Goal: Information Seeking & Learning: Learn about a topic

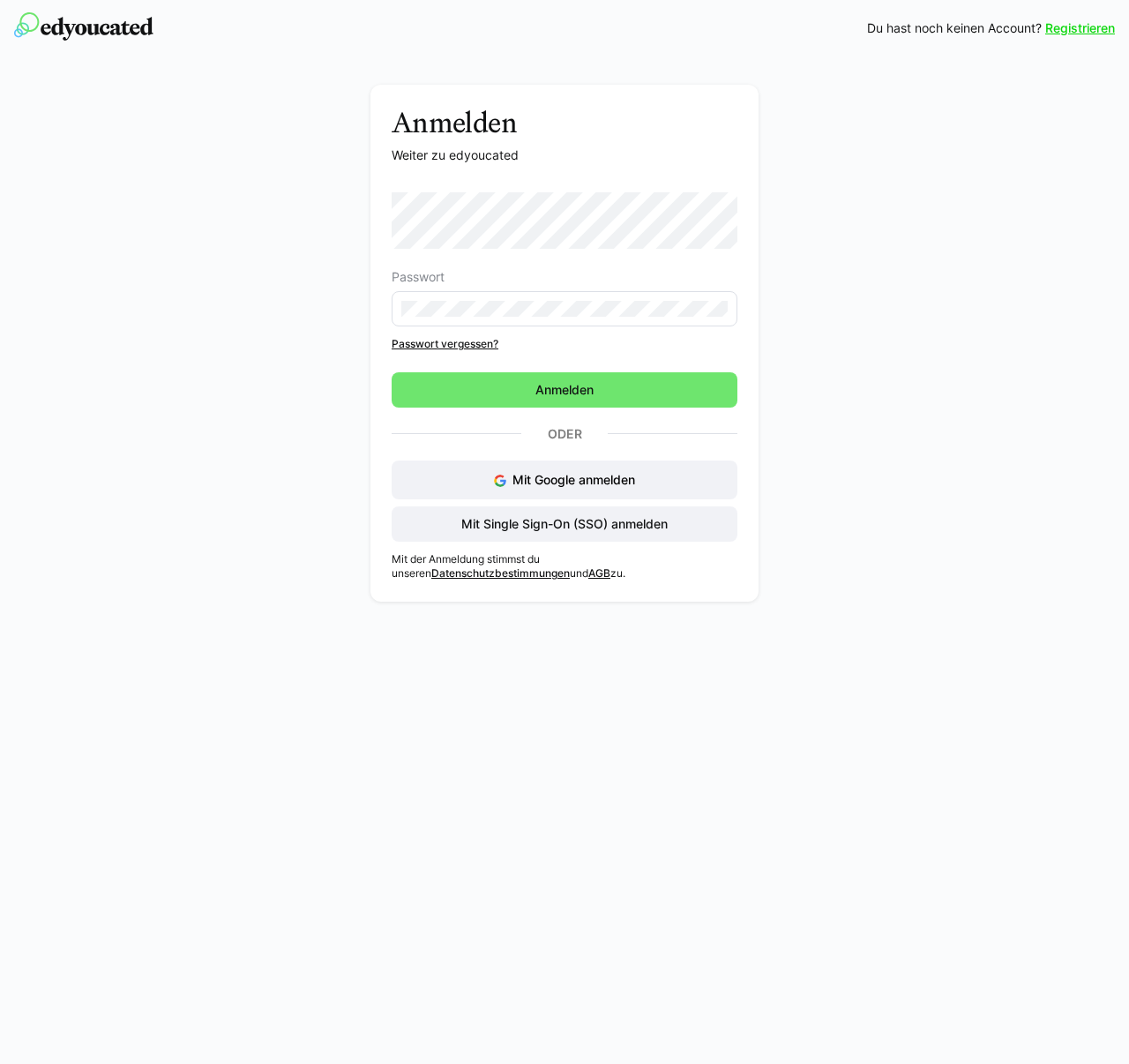
click at [866, 146] on div "Anmelden Weiter zu edyoucated Passwort Passwort vergessen? Anmelden Oder Mit Go…" at bounding box center [565, 348] width 994 height 525
click at [572, 477] on span "Mit Google anmelden" at bounding box center [573, 479] width 123 height 15
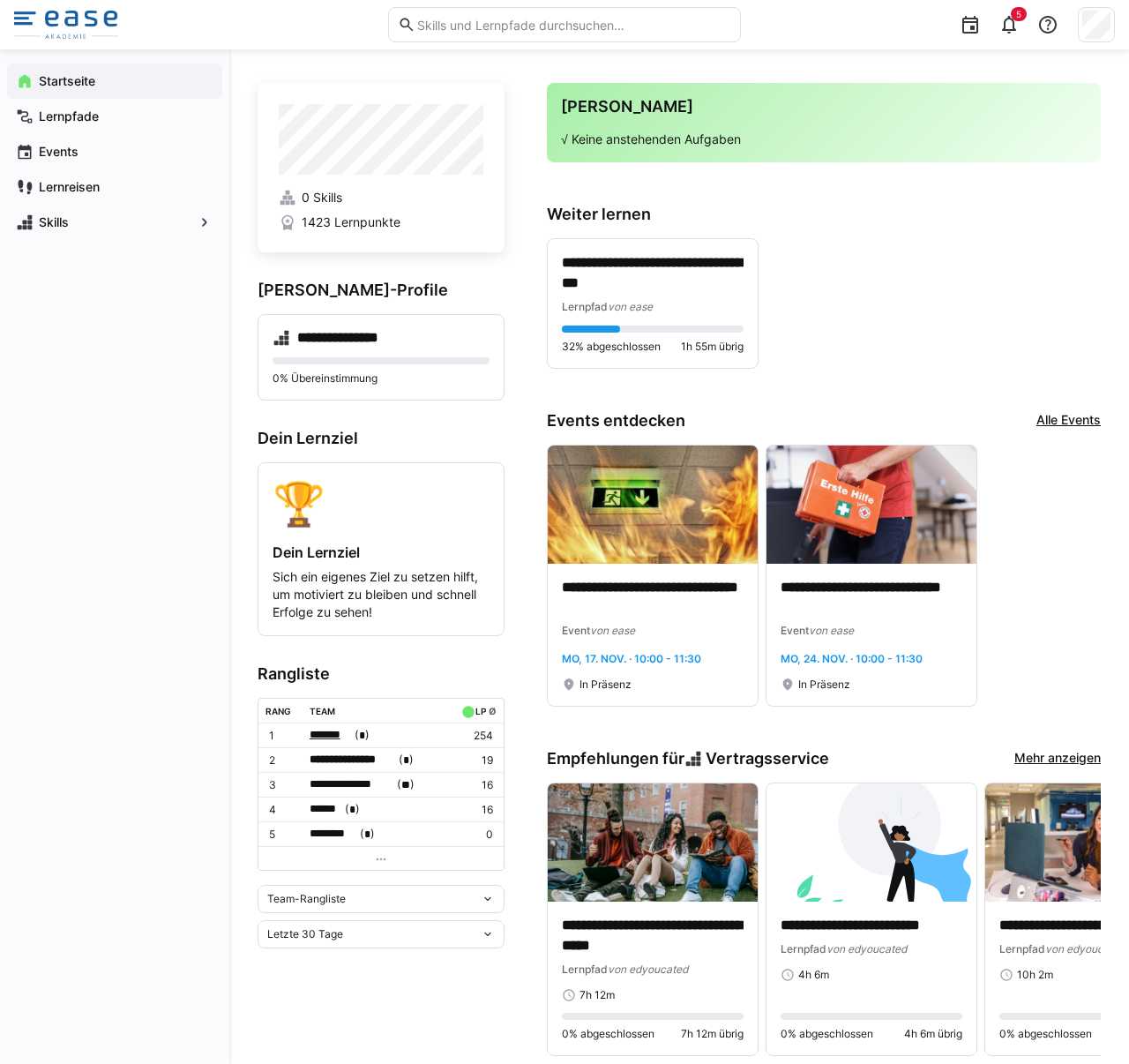
click at [349, 740] on span "*******" at bounding box center [331, 735] width 42 height 18
click at [427, 731] on div at bounding box center [564, 532] width 1129 height 1064
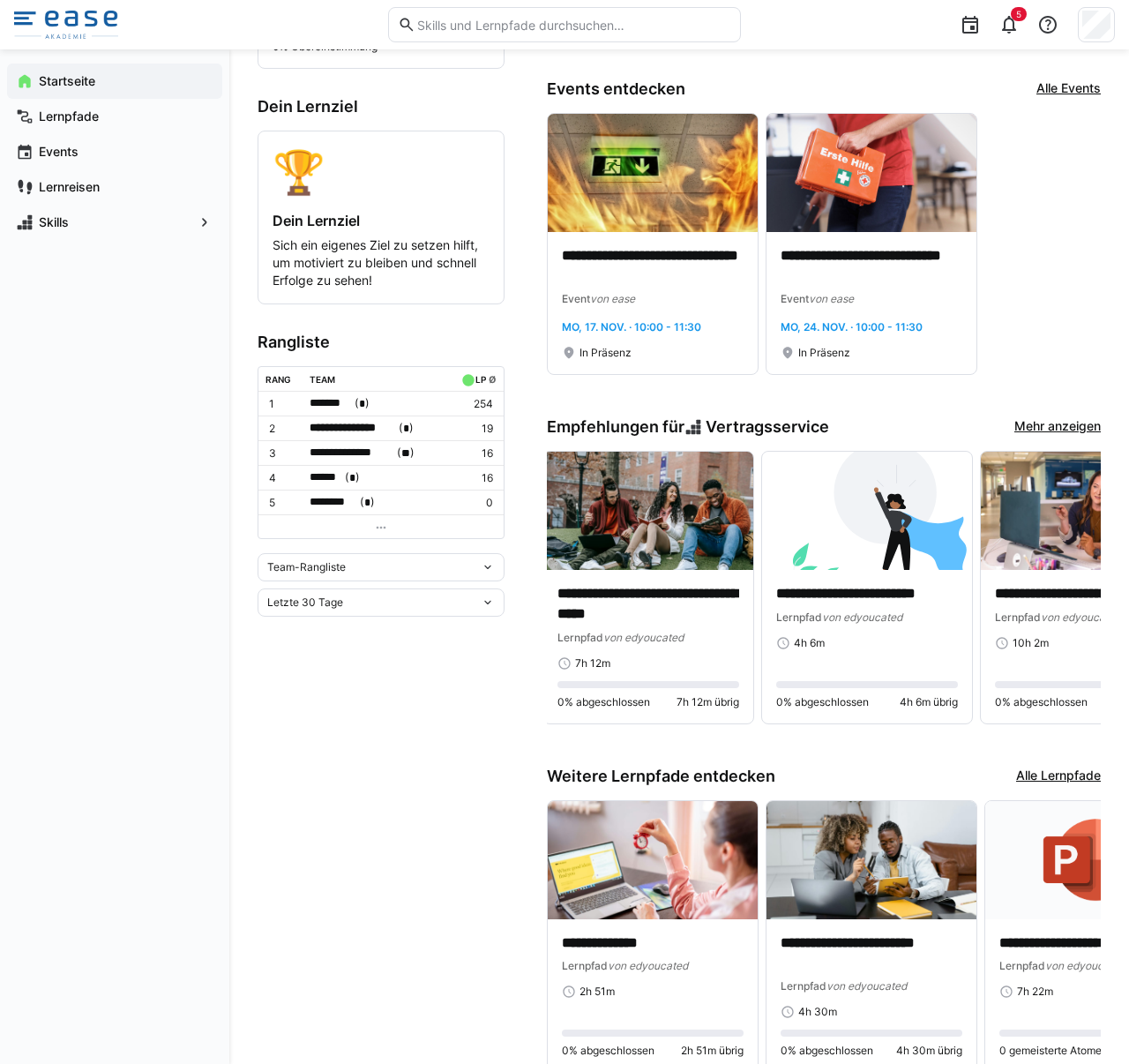
scroll to position [336, 0]
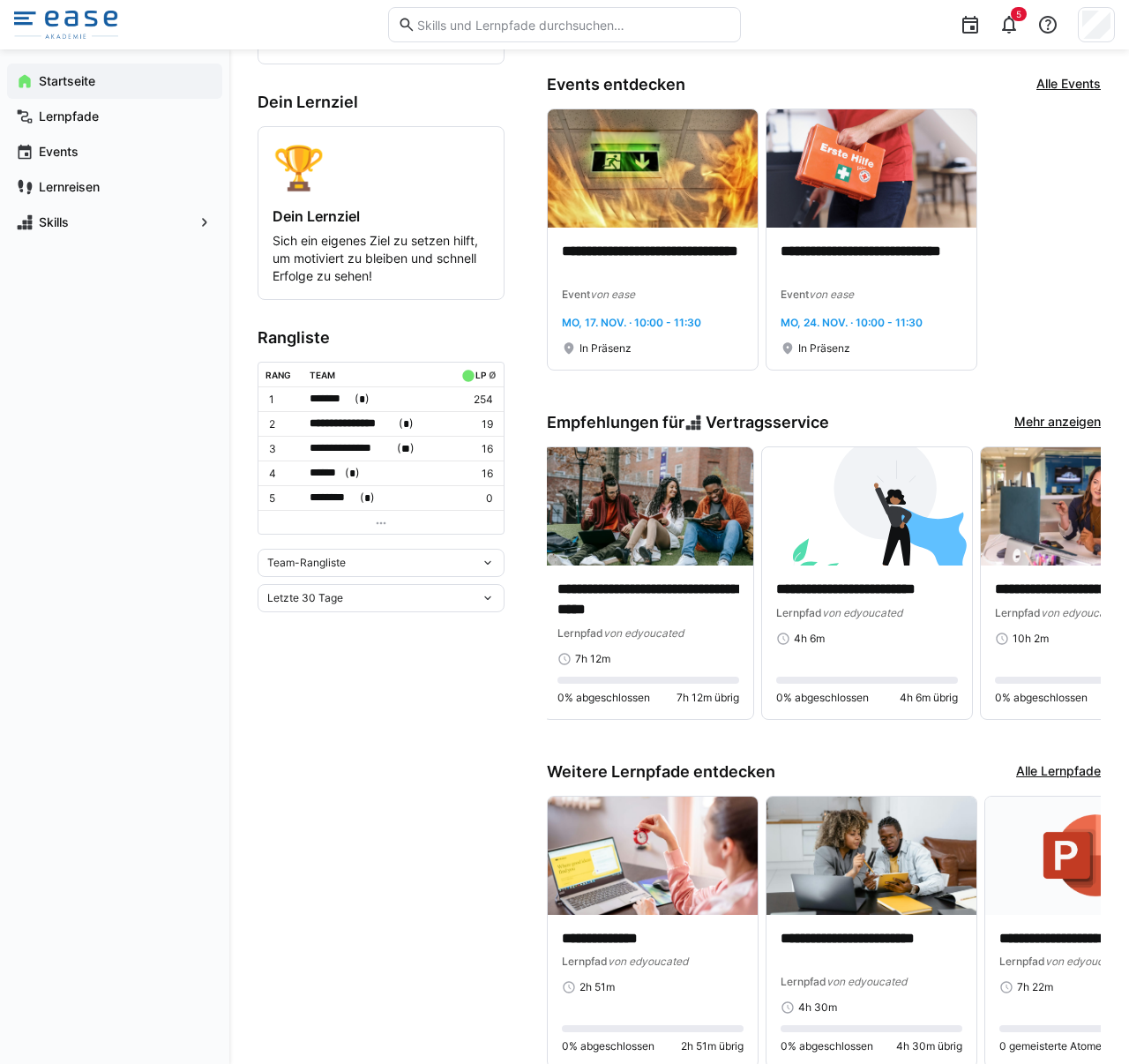
click at [1068, 420] on link "Mehr anzeigen" at bounding box center [1057, 423] width 87 height 19
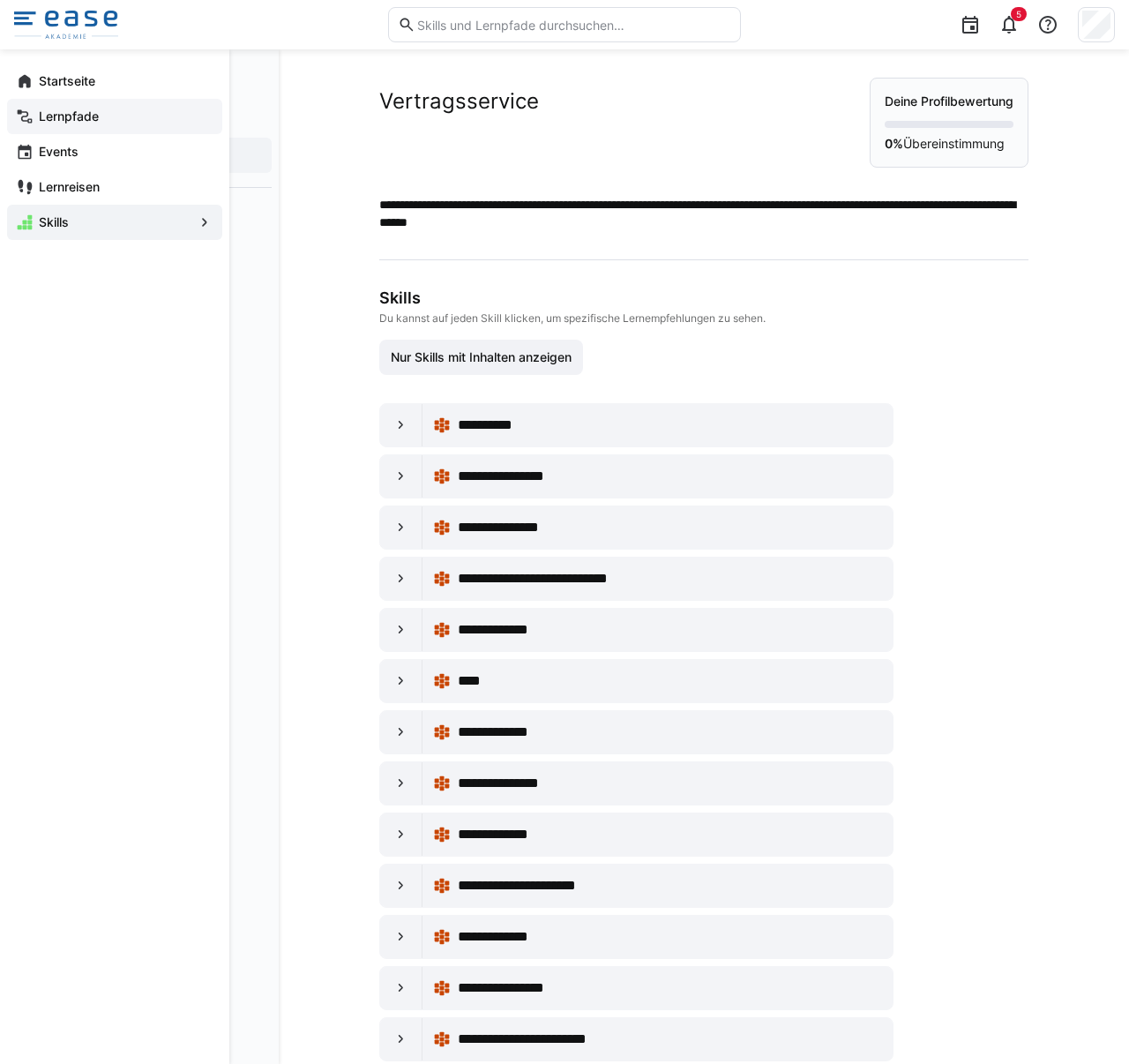
click at [0, 0] on app-navigation-label "Lernpfade" at bounding box center [0, 0] width 0 height 0
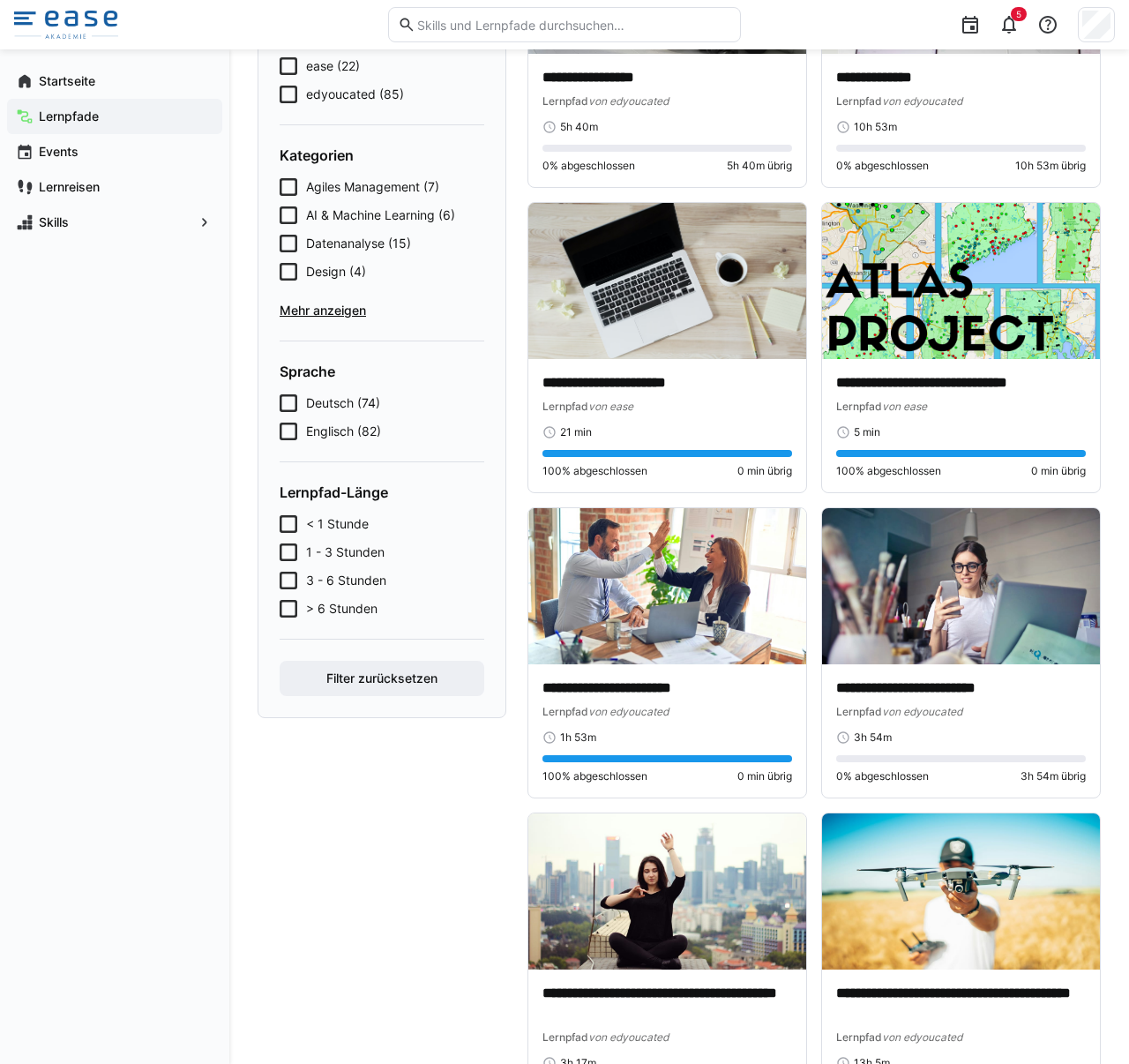
scroll to position [292, 0]
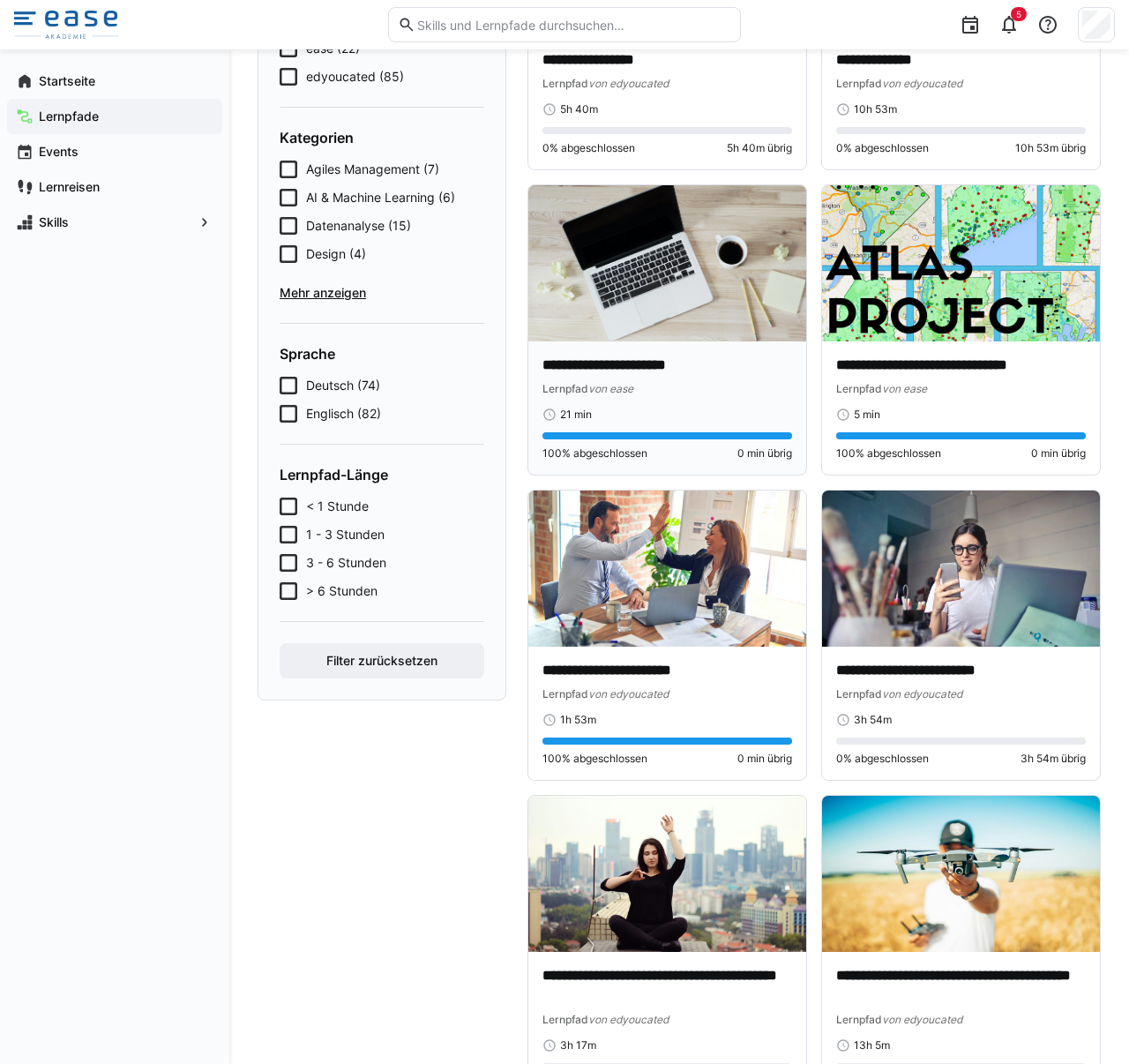
click at [723, 359] on p "**********" at bounding box center [667, 365] width 249 height 20
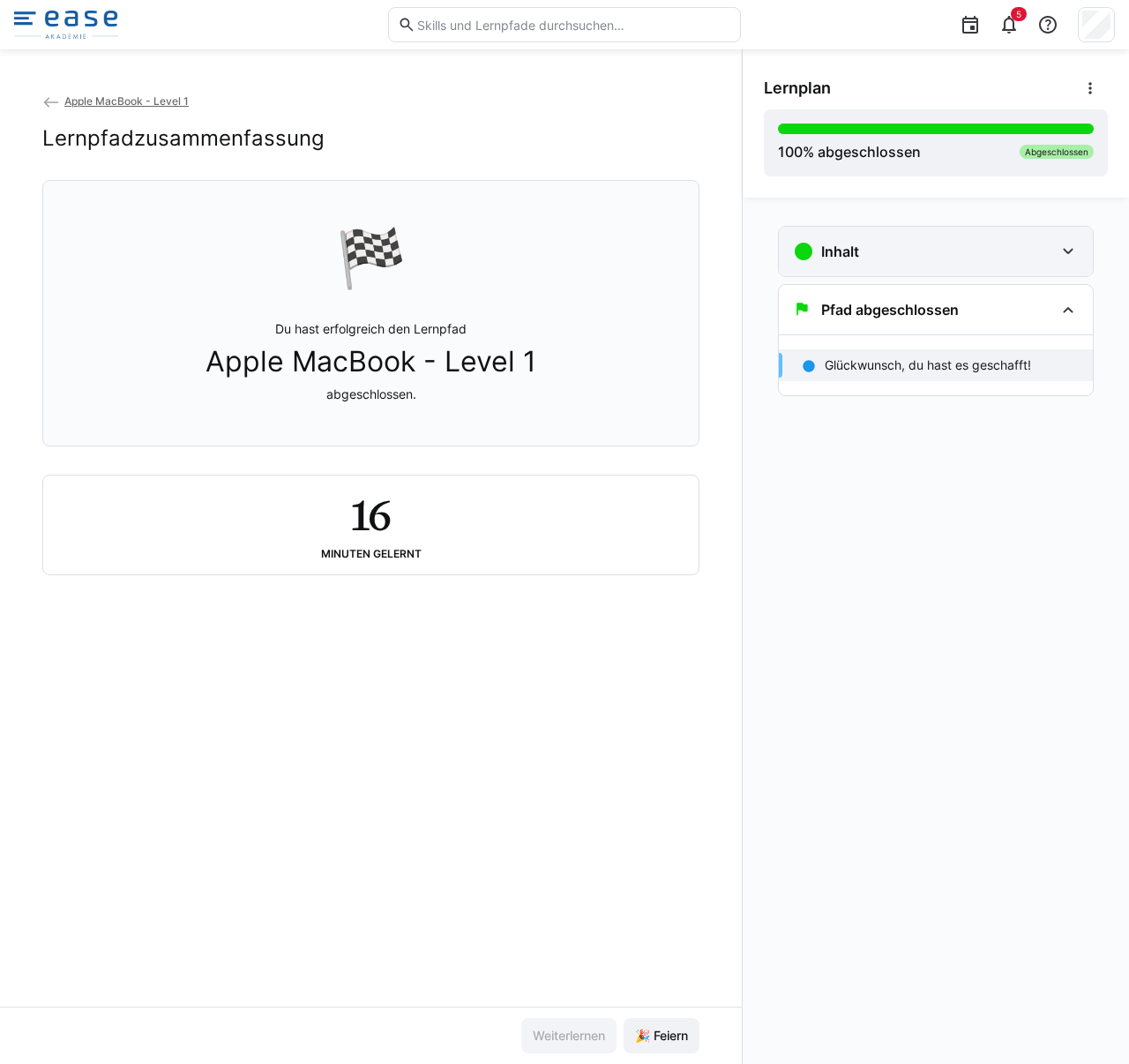
click at [950, 267] on div "Inhalt" at bounding box center [935, 251] width 314 height 50
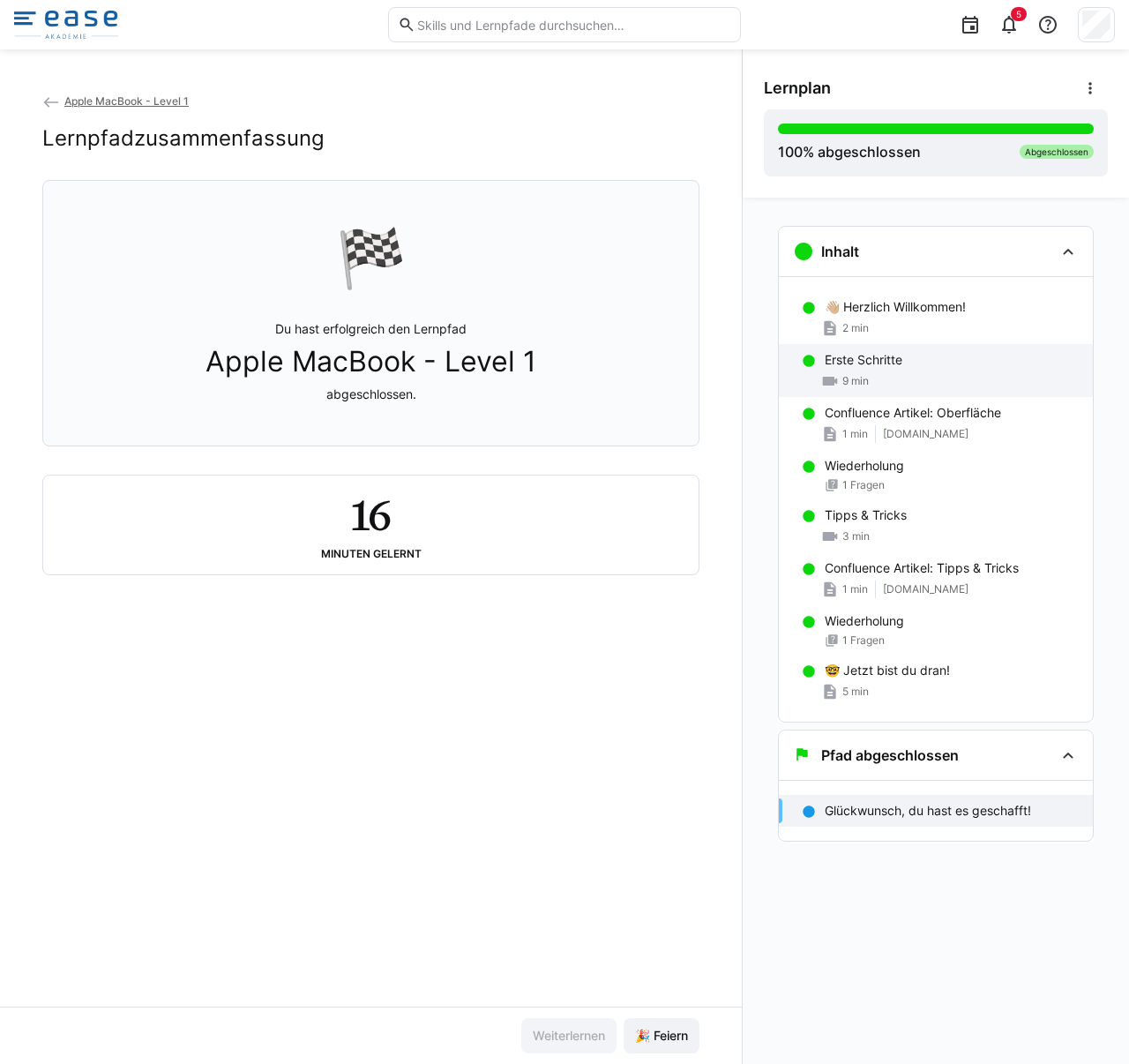
click at [947, 348] on div "Erste Schritte 9 min" at bounding box center [935, 371] width 314 height 53
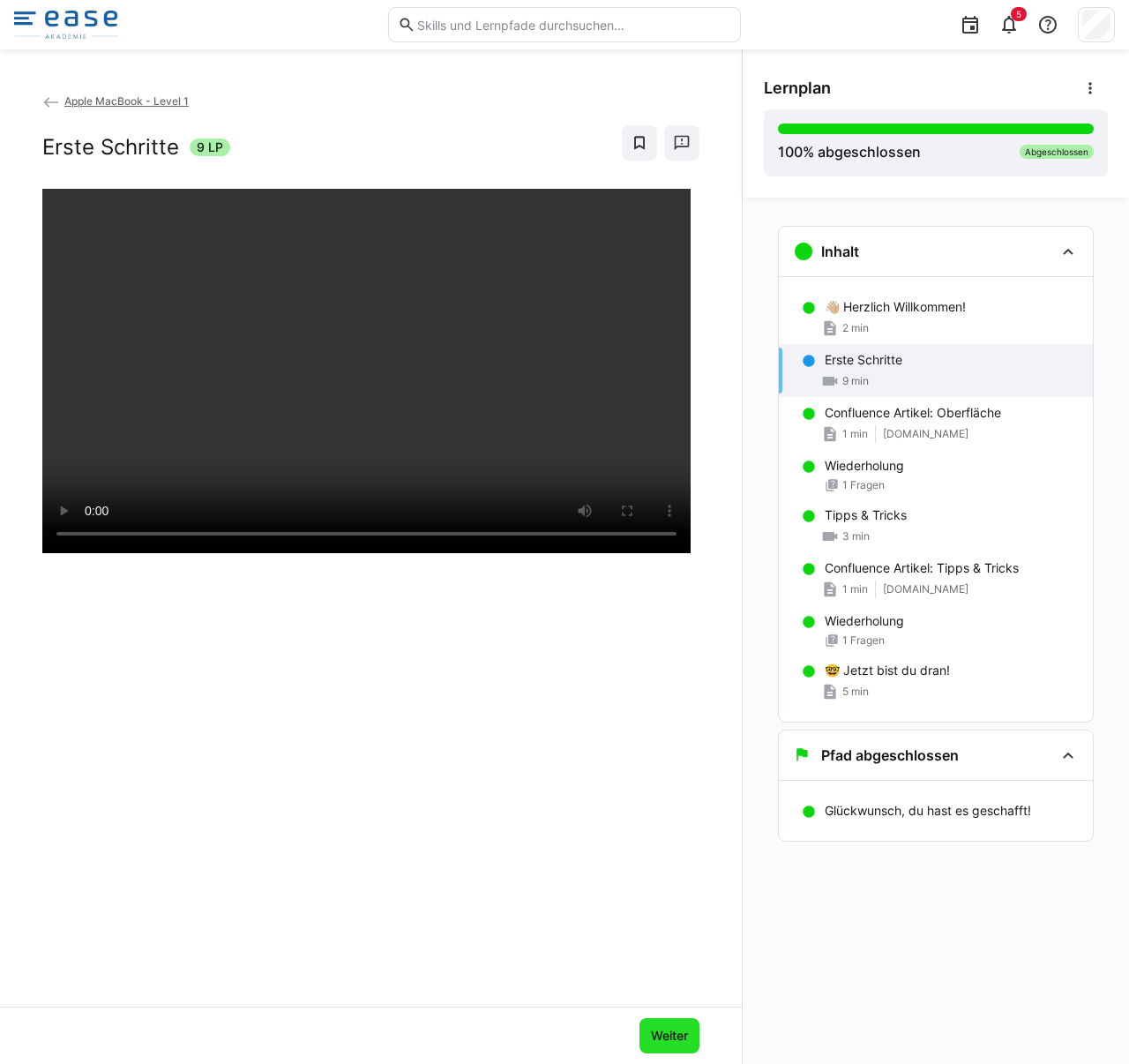
click at [657, 1028] on span "Weiter" at bounding box center [669, 1036] width 42 height 18
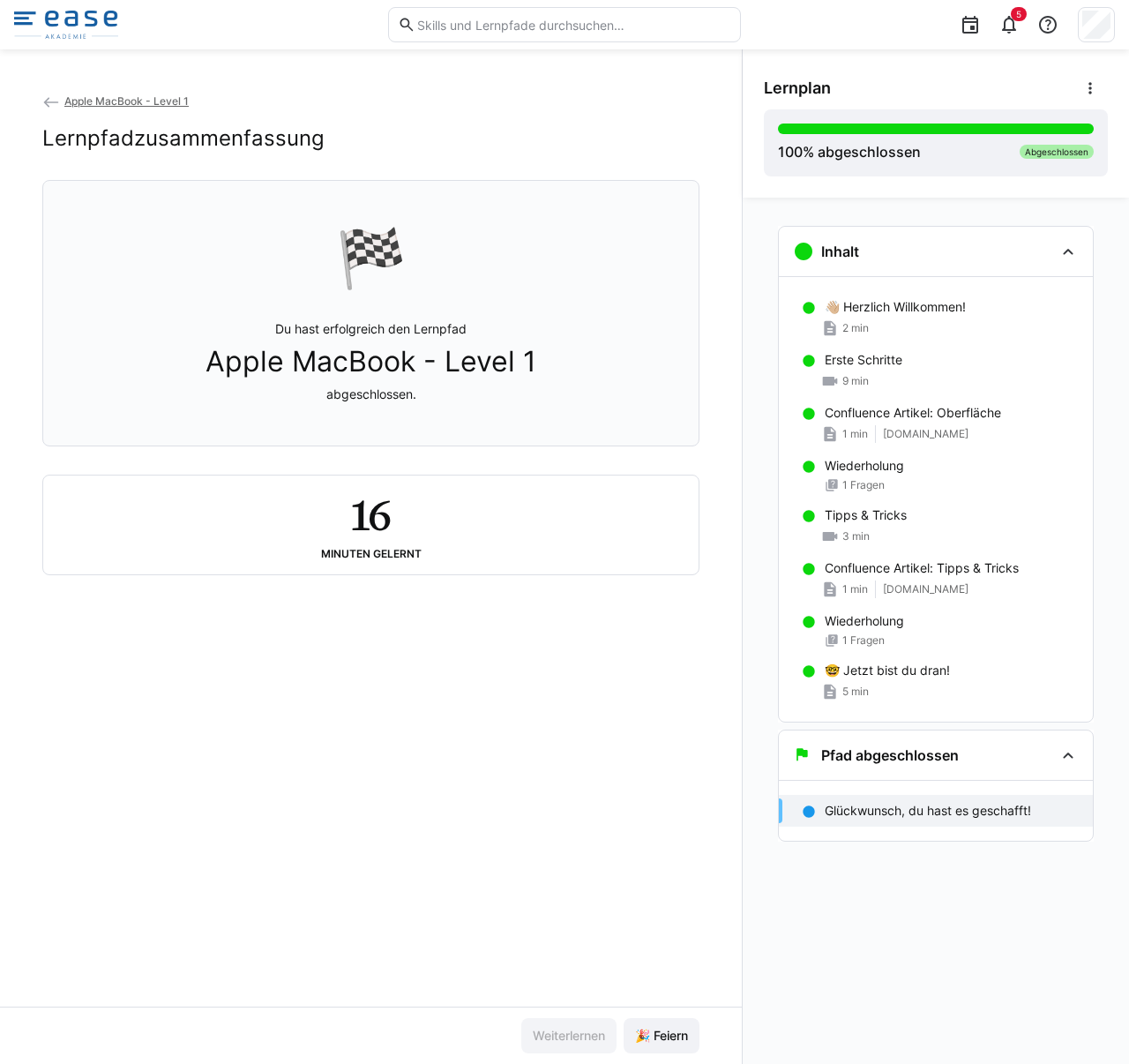
click at [123, 112] on div "Apple MacBook - Level 1 Lernpfadzusammenfassung" at bounding box center [370, 136] width 657 height 88
click at [121, 105] on span "Apple MacBook - Level 1" at bounding box center [126, 101] width 125 height 13
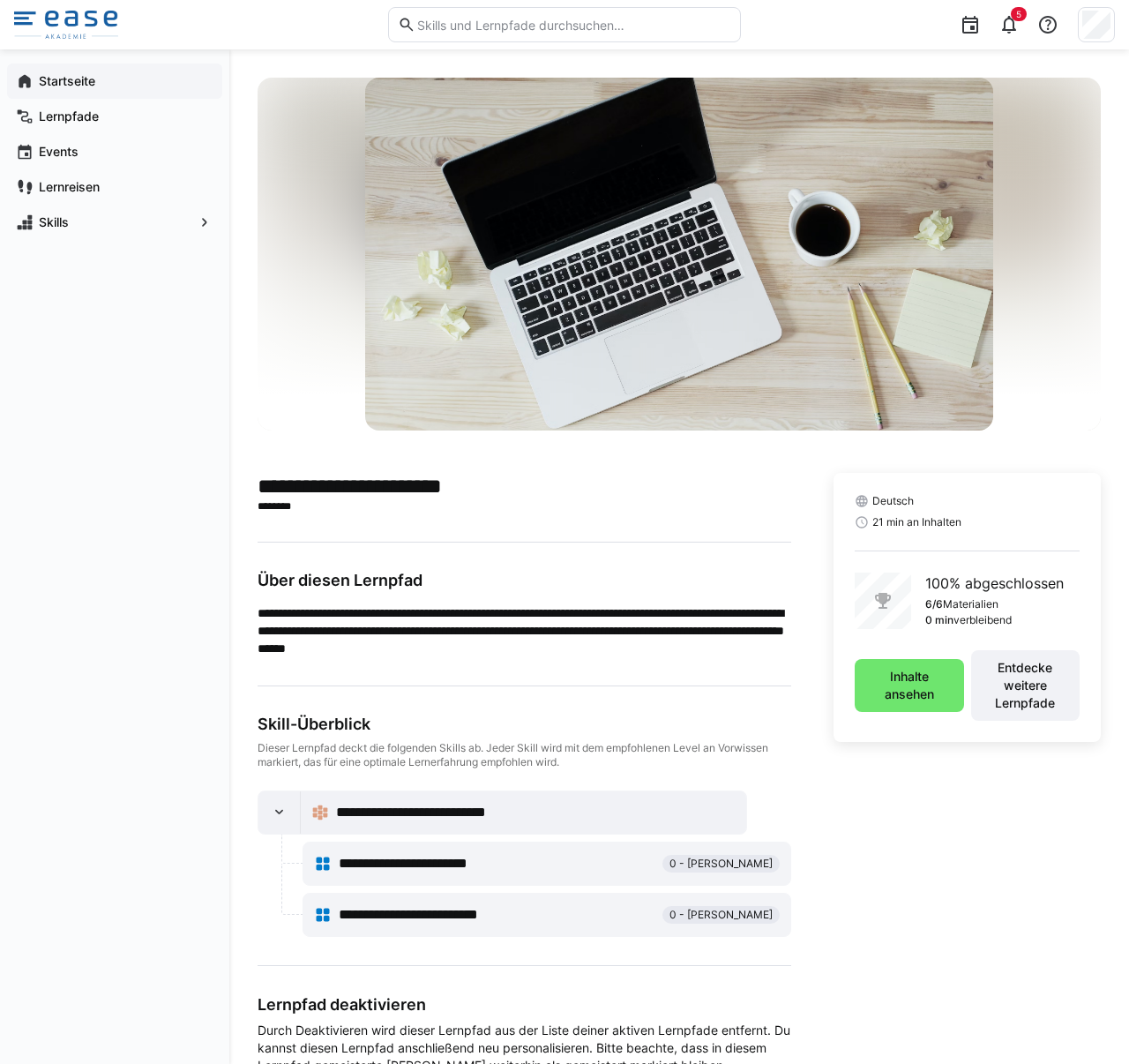
click at [0, 0] on app-navigation-label "Startseite" at bounding box center [0, 0] width 0 height 0
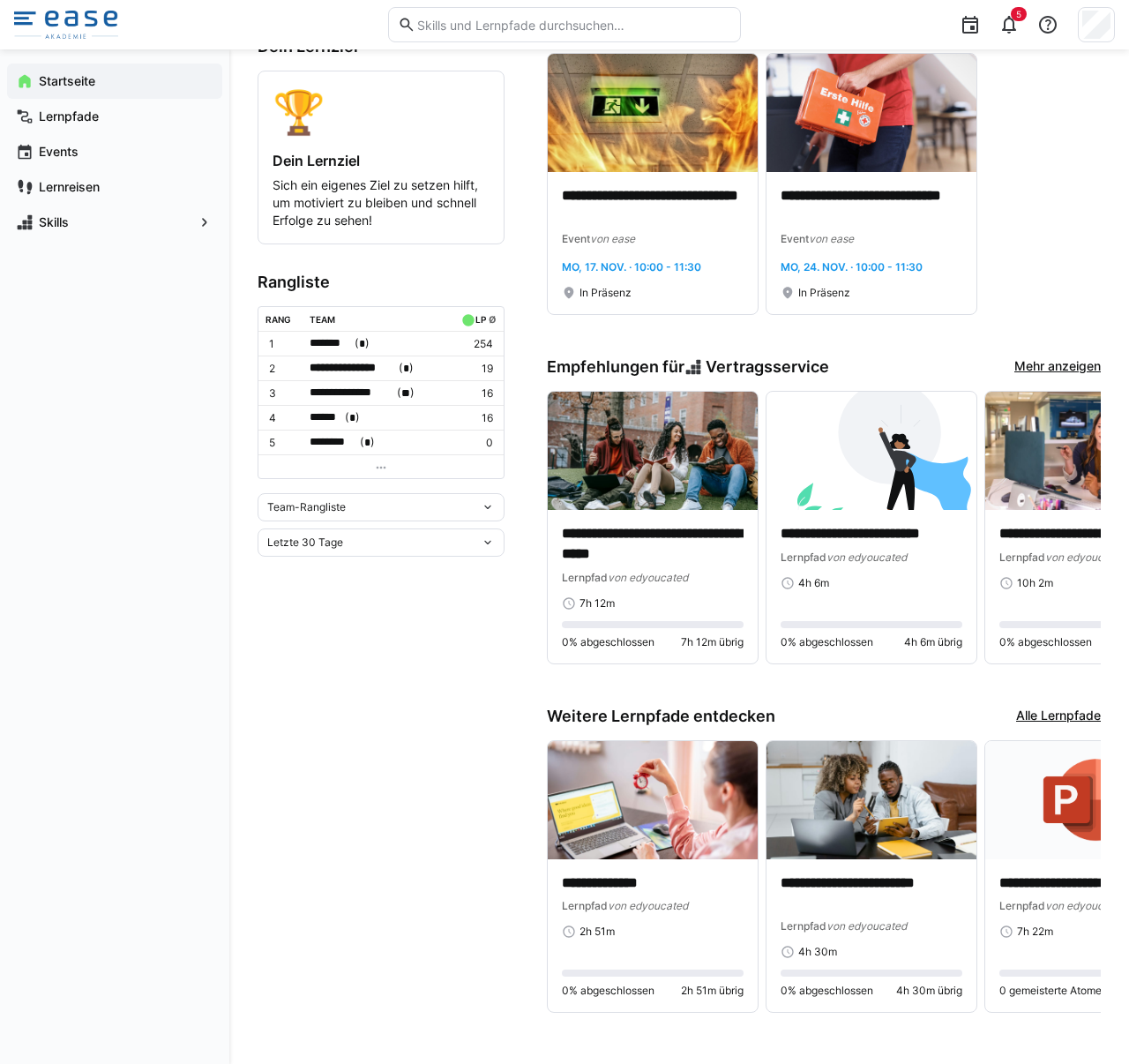
scroll to position [391, 0]
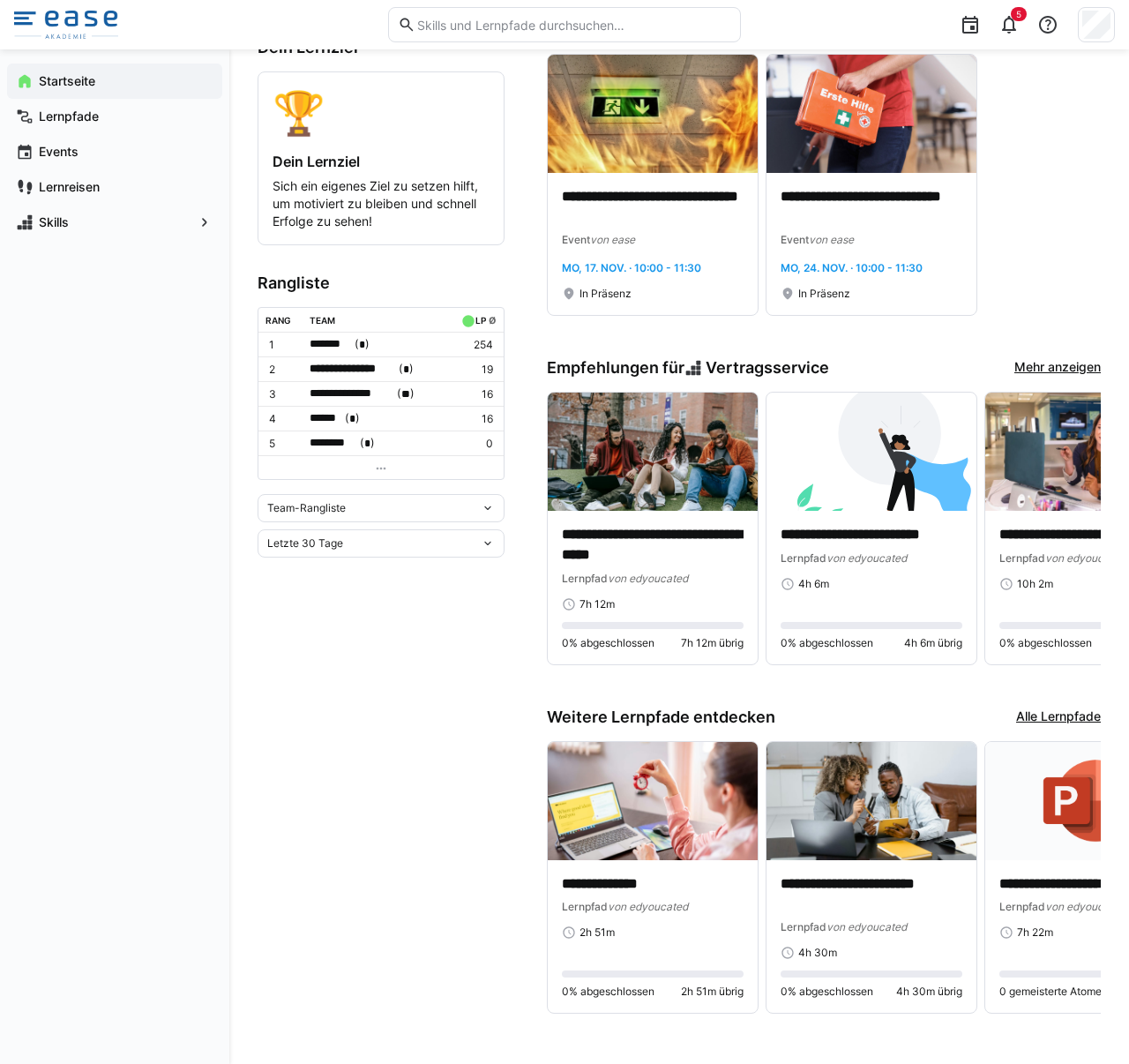
click at [1033, 709] on link "Alle Lernpfade" at bounding box center [1058, 717] width 85 height 19
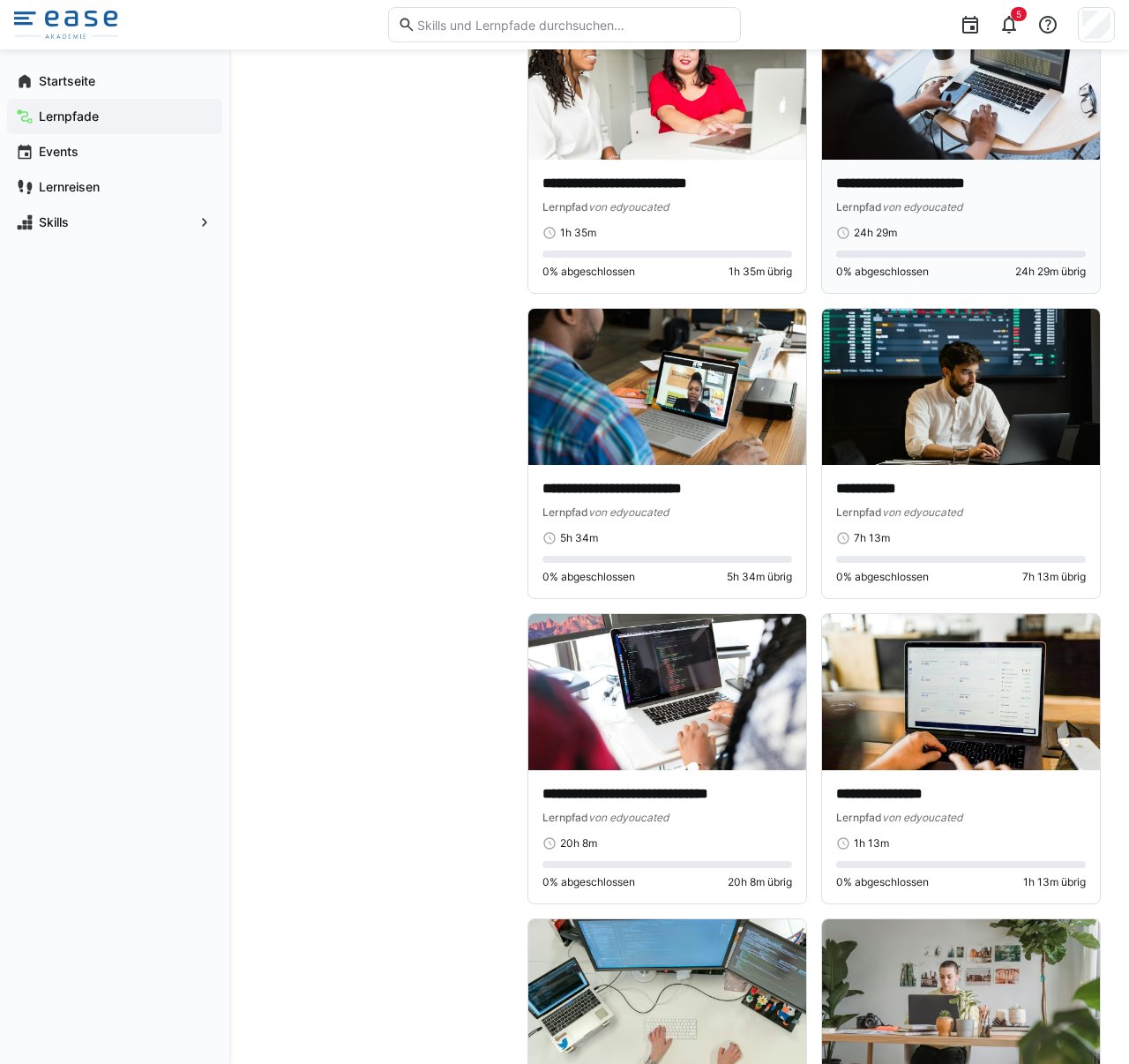
scroll to position [14801, 0]
